Goal: Navigation & Orientation: Go to known website

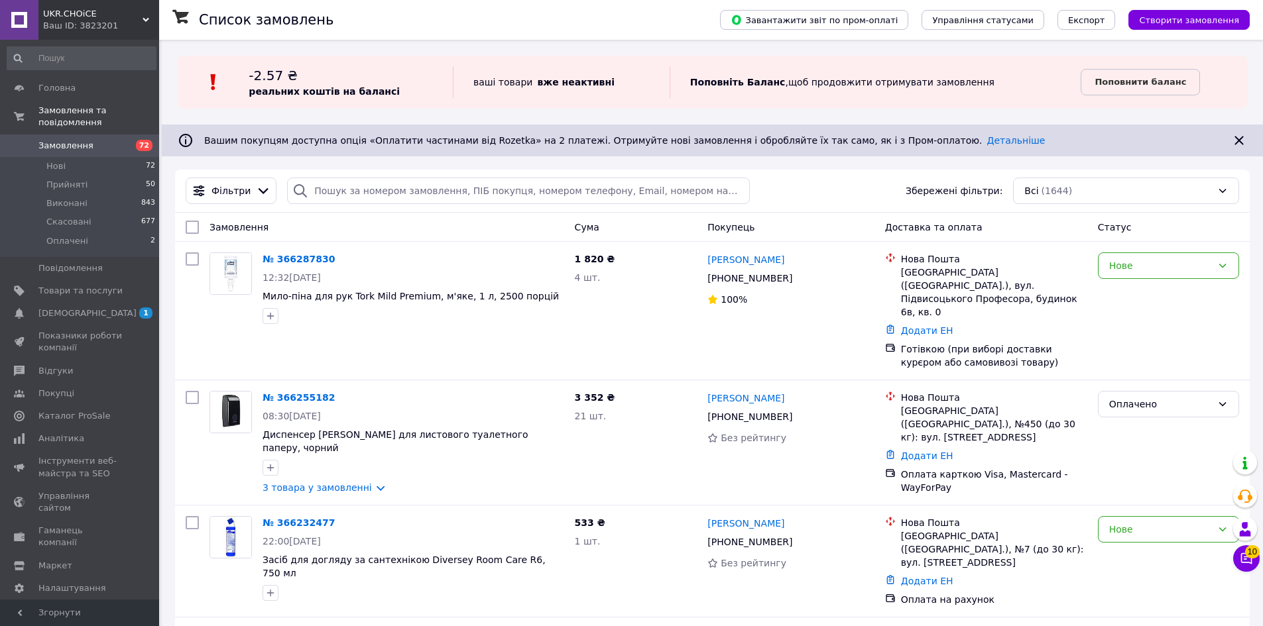
click at [142, 29] on div "Ваш ID: 3823201" at bounding box center [101, 26] width 116 height 12
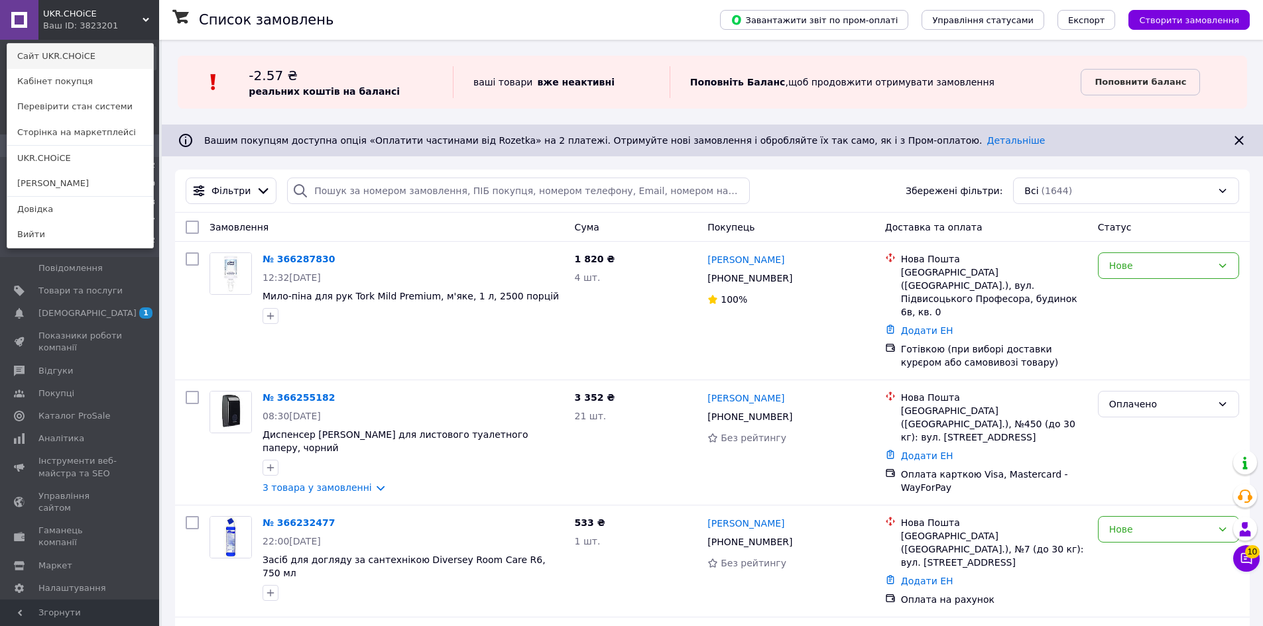
click at [107, 50] on link "Сайт UKR.CHOiCE" at bounding box center [80, 56] width 146 height 25
